Goal: Information Seeking & Learning: Check status

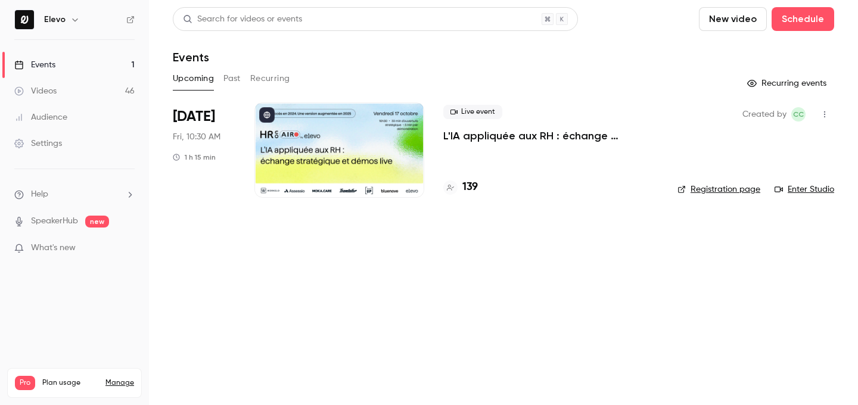
click at [470, 191] on h4 "139" at bounding box center [469, 187] width 15 height 16
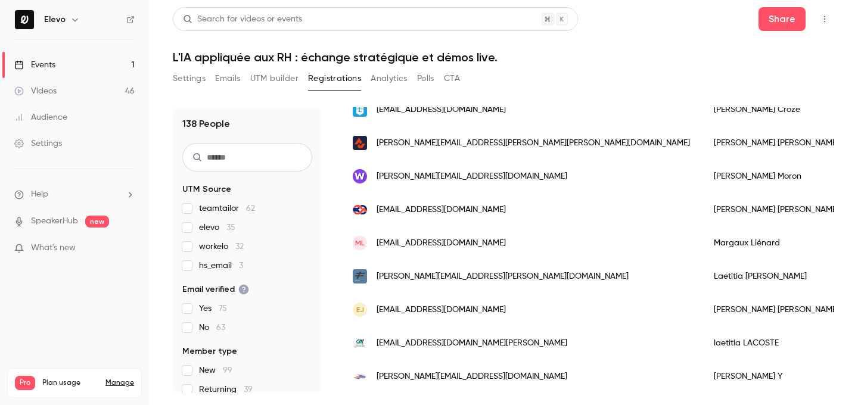
scroll to position [1496, 0]
click at [99, 63] on link "Events 1" at bounding box center [74, 65] width 149 height 26
